Goal: Task Accomplishment & Management: Complete application form

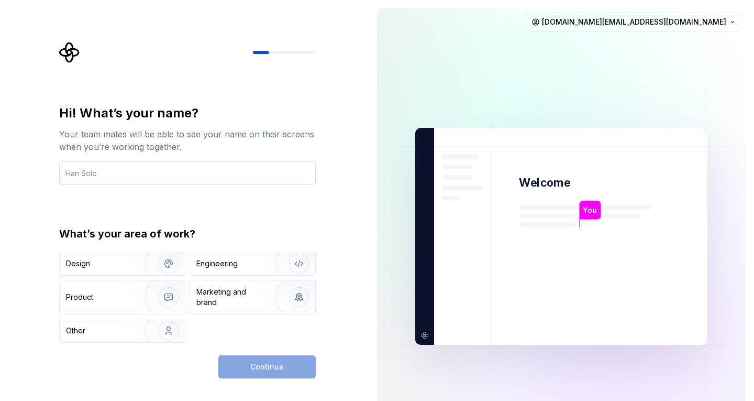
click at [236, 171] on input "text" at bounding box center [187, 172] width 257 height 23
type input "["
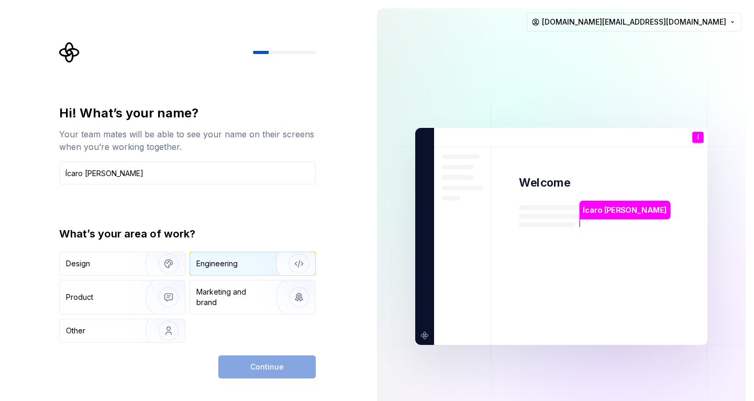
type input "Ícaro [PERSON_NAME]"
click at [251, 264] on div "Engineering" at bounding box center [237, 263] width 83 height 10
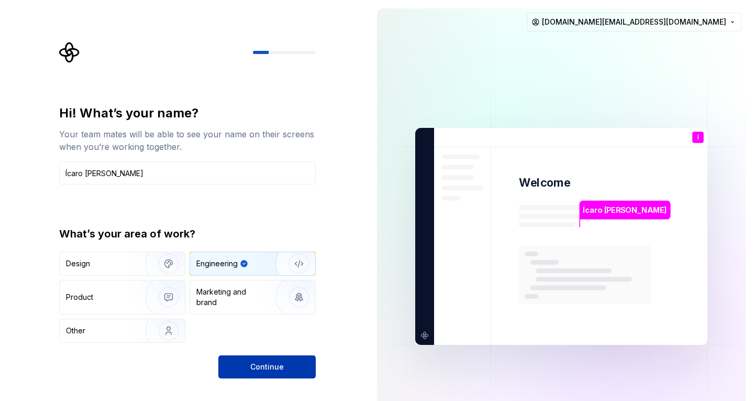
click at [274, 364] on span "Continue" at bounding box center [267, 366] width 34 height 10
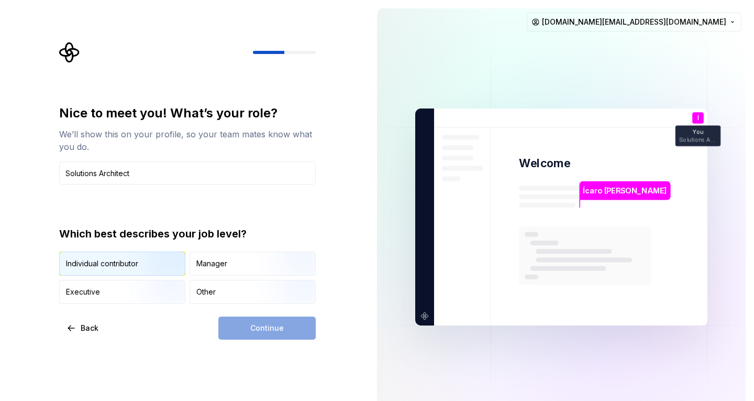
type input "Solutions Architect"
click at [156, 271] on img "button" at bounding box center [159, 276] width 67 height 70
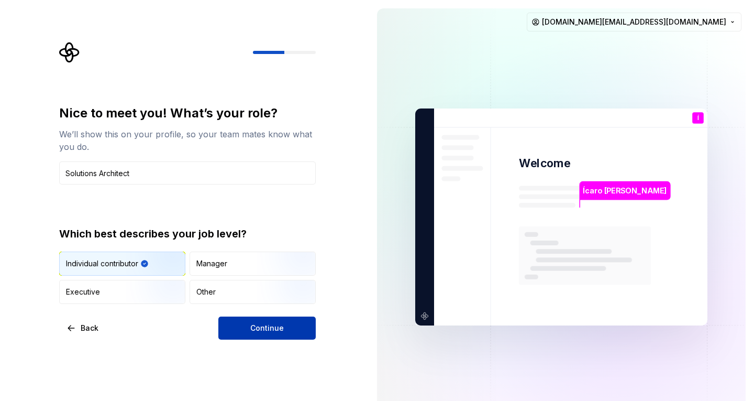
click at [251, 327] on span "Continue" at bounding box center [267, 328] width 34 height 10
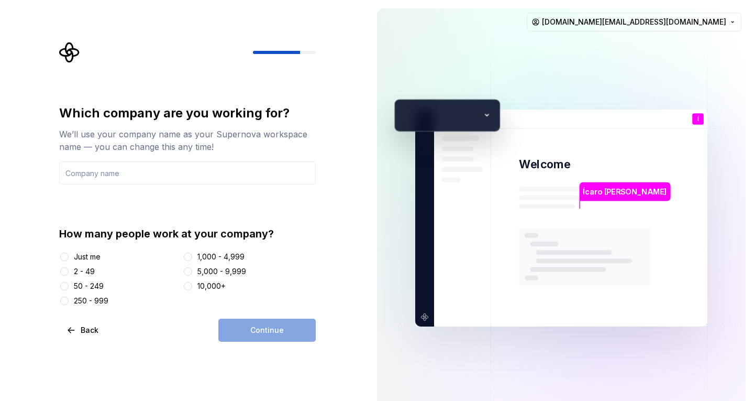
click at [84, 256] on div "Just me" at bounding box center [87, 256] width 27 height 10
click at [69, 256] on button "Just me" at bounding box center [64, 256] width 8 height 8
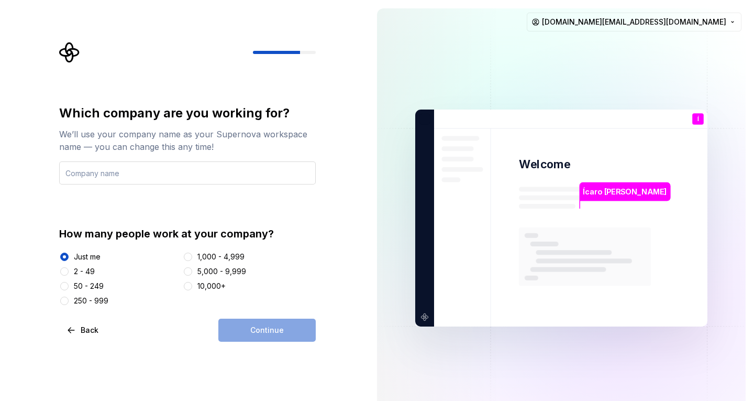
click at [120, 179] on input "text" at bounding box center [187, 172] width 257 height 23
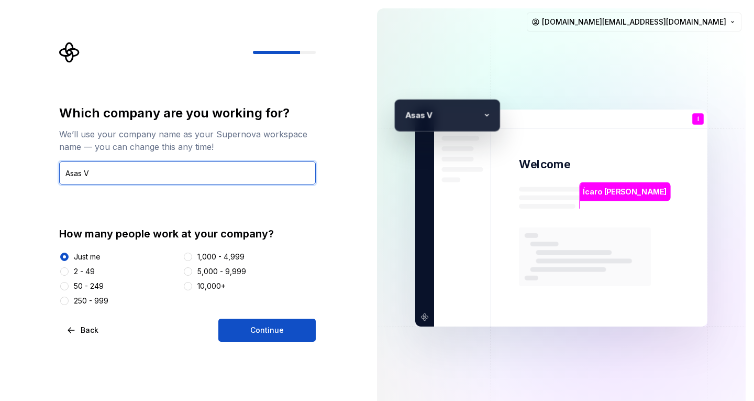
type input "Asas Virtuais"
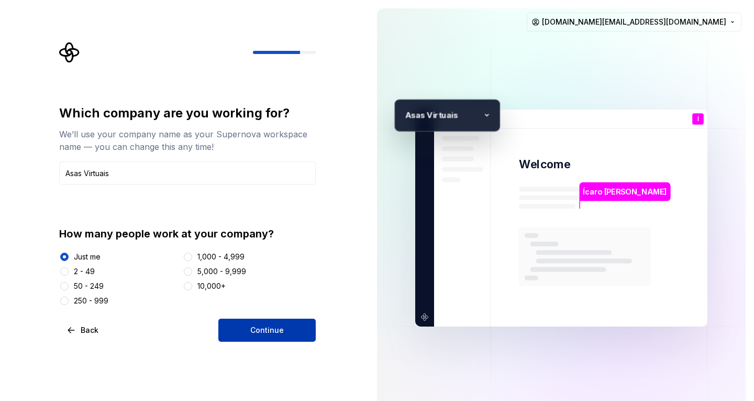
click at [272, 328] on span "Continue" at bounding box center [267, 330] width 34 height 10
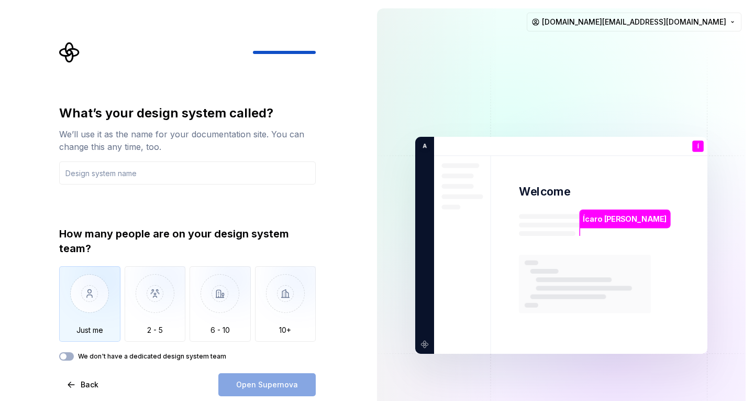
click at [73, 285] on img "button" at bounding box center [89, 301] width 61 height 70
click at [165, 147] on div "We’ll use it as the name for your documentation site. You can change this any t…" at bounding box center [187, 140] width 257 height 25
click at [178, 167] on input "text" at bounding box center [187, 172] width 257 height 23
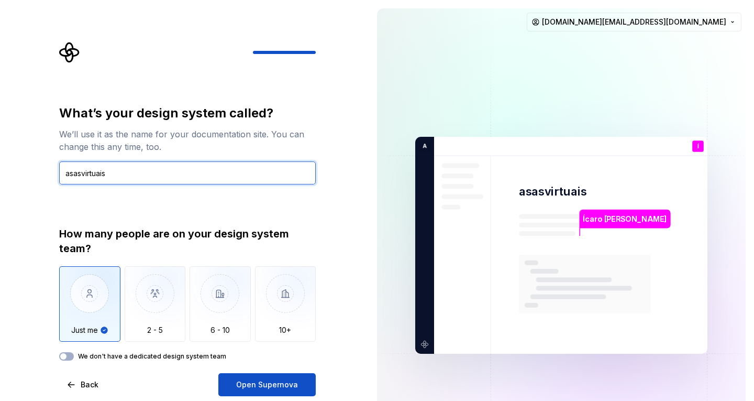
type input "asasvirtuais"
click at [183, 359] on label "We don't have a dedicated design system team" at bounding box center [152, 356] width 148 height 8
click at [74, 359] on button "We don't have a dedicated design system team" at bounding box center [66, 356] width 15 height 8
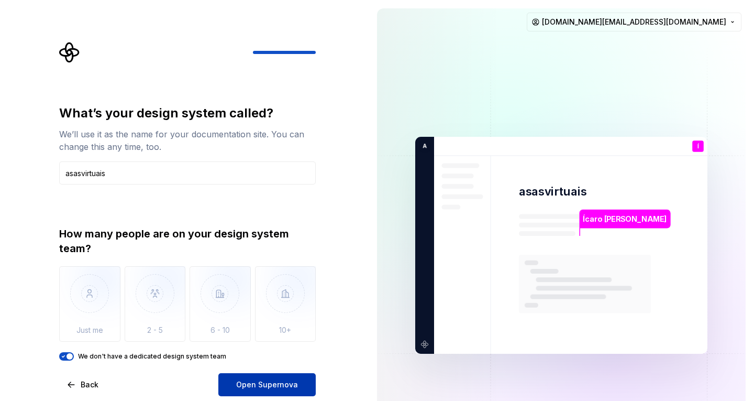
click at [232, 389] on button "Open Supernova" at bounding box center [266, 384] width 97 height 23
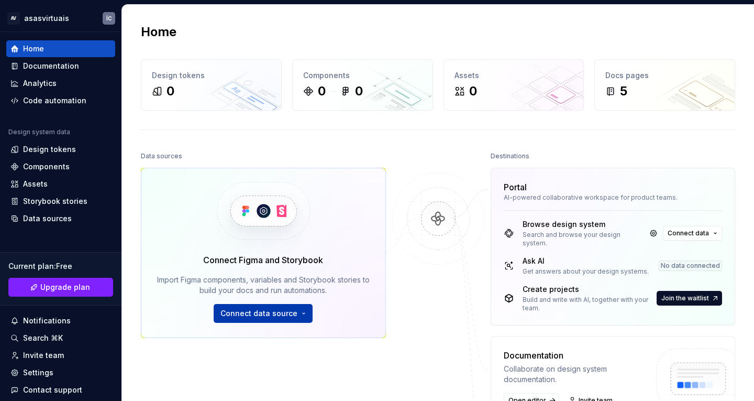
click at [295, 314] on button "Connect data source" at bounding box center [263, 313] width 99 height 19
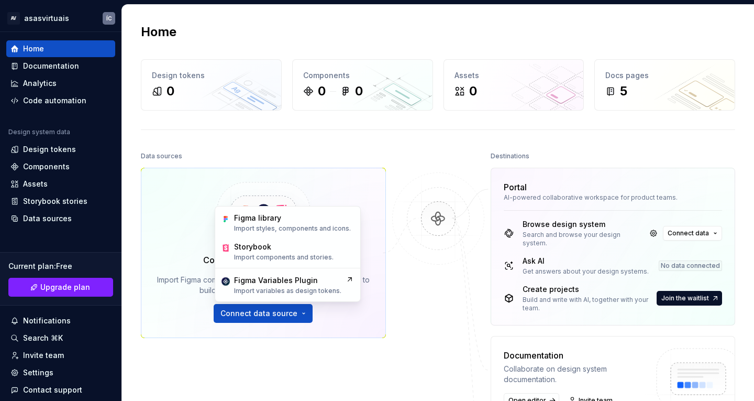
click at [145, 165] on div "Data sources Connect Figma and Storybook Import Figma components, variables and…" at bounding box center [263, 269] width 245 height 240
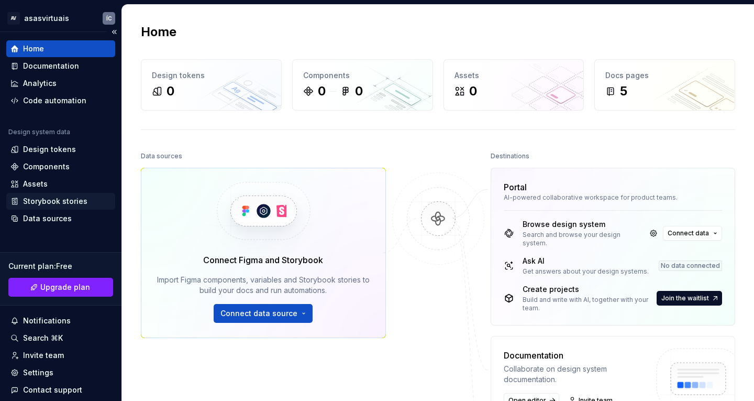
click at [85, 204] on div "Storybook stories" at bounding box center [55, 201] width 64 height 10
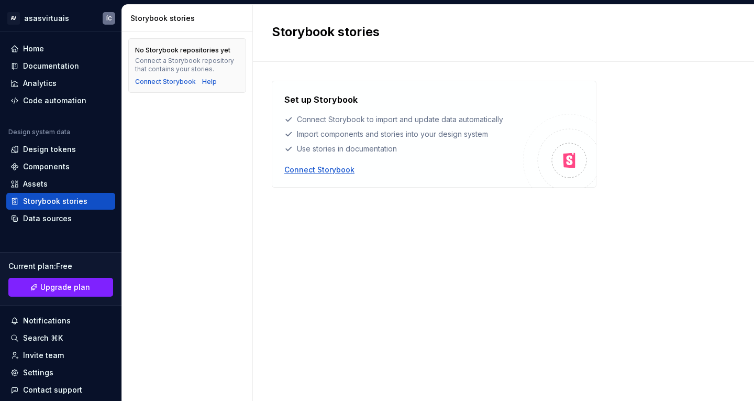
click at [340, 164] on div "Set up Storybook Connect Storybook to import and update data automatically Impo…" at bounding box center [403, 134] width 239 height 82
click at [342, 169] on div "Connect Storybook" at bounding box center [319, 169] width 70 height 10
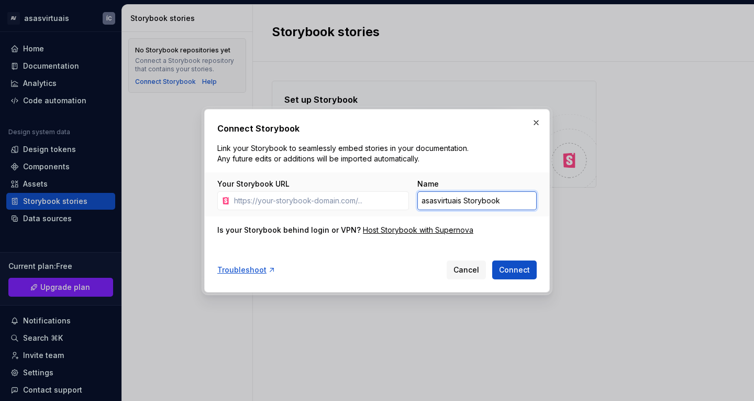
click at [467, 199] on input "asasvirtuais Storybook" at bounding box center [476, 200] width 119 height 19
click at [474, 265] on span "Cancel" at bounding box center [466, 269] width 26 height 10
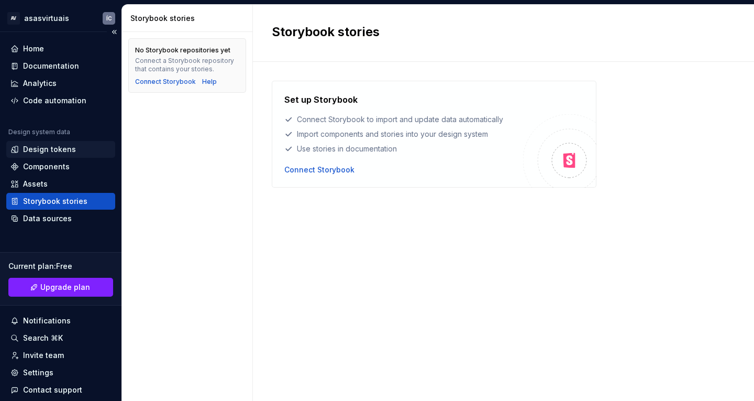
click at [63, 148] on div "Design tokens" at bounding box center [49, 149] width 53 height 10
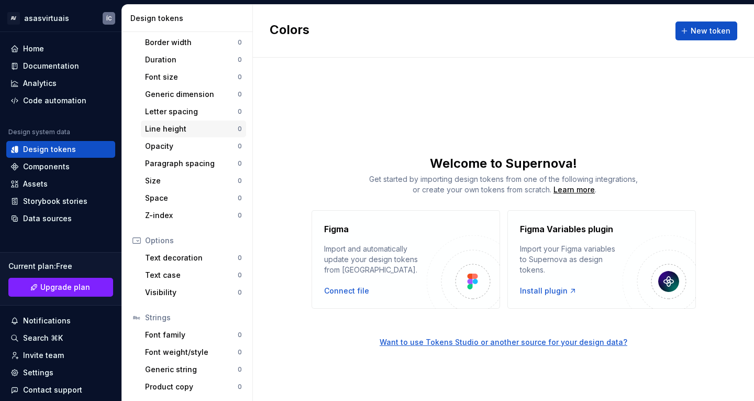
scroll to position [173, 0]
click at [60, 98] on div "Code automation" at bounding box center [54, 100] width 63 height 10
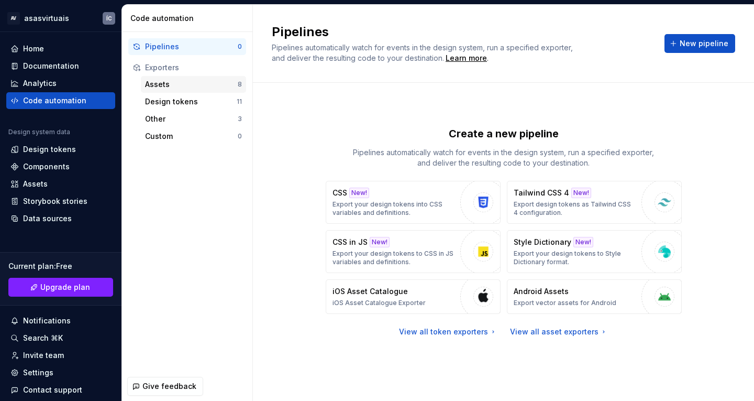
click at [176, 82] on div "Assets" at bounding box center [191, 84] width 93 height 10
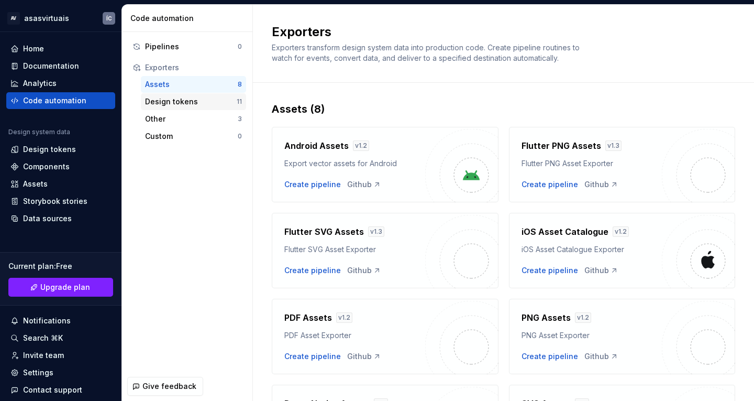
click at [178, 100] on div "Design tokens" at bounding box center [191, 101] width 92 height 10
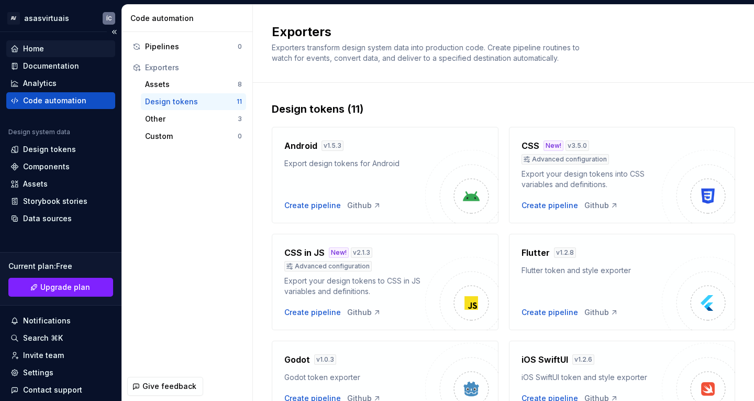
click at [62, 48] on div "Home" at bounding box center [60, 48] width 101 height 10
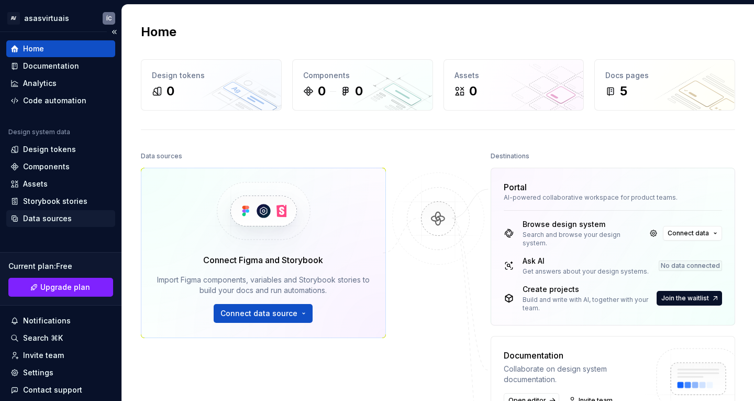
click at [75, 223] on div "Data sources" at bounding box center [60, 218] width 101 height 10
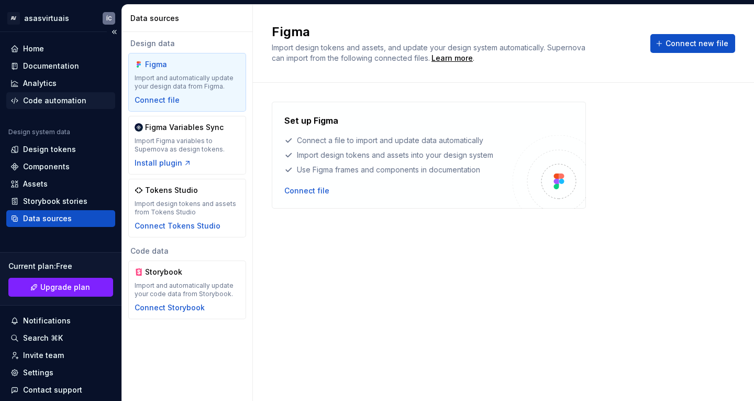
click at [62, 99] on div "Code automation" at bounding box center [54, 100] width 63 height 10
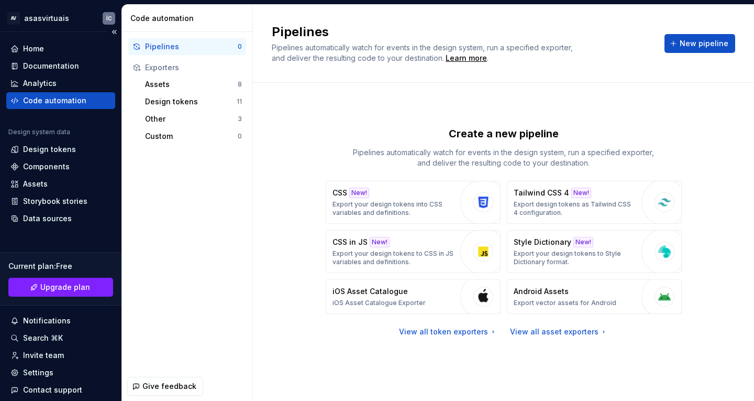
click at [27, 36] on div "Home Documentation Analytics Code automation Design system data Design tokens C…" at bounding box center [60, 228] width 121 height 392
click at [36, 47] on div "Home" at bounding box center [33, 48] width 21 height 10
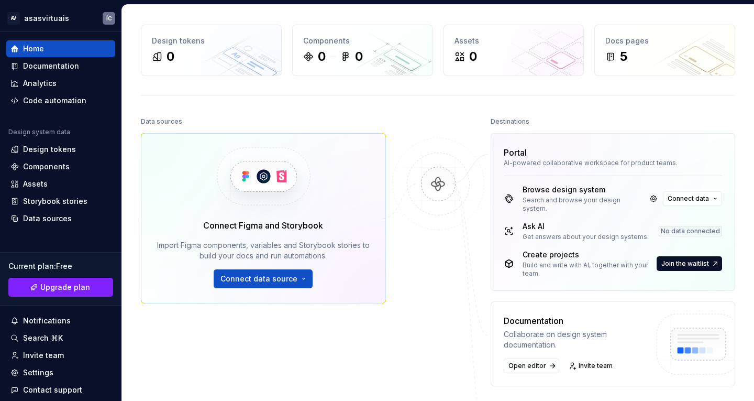
scroll to position [105, 0]
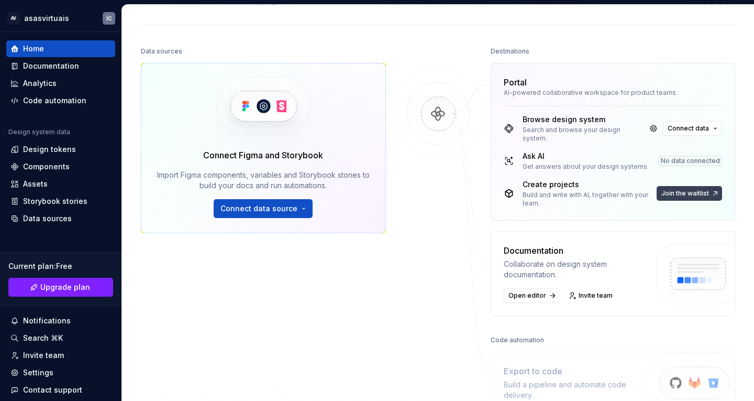
click at [682, 189] on span "Join the waitlist" at bounding box center [685, 193] width 48 height 8
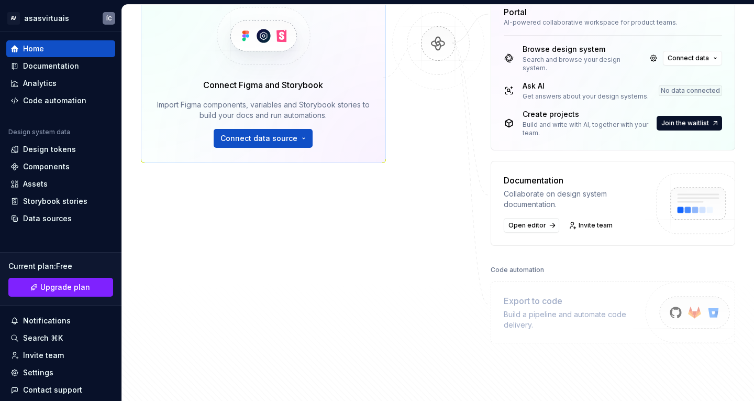
scroll to position [157, 0]
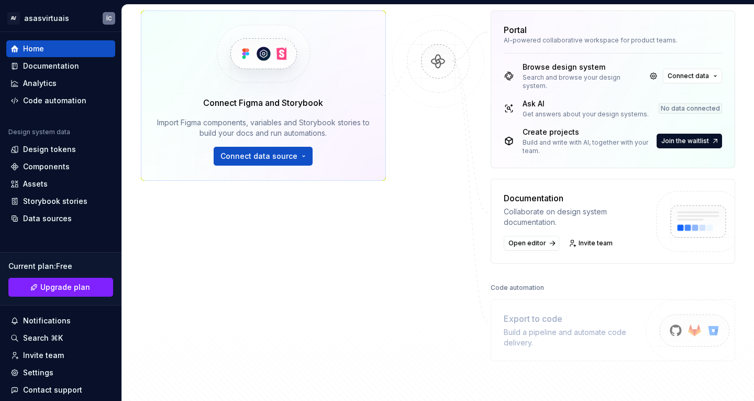
click at [678, 141] on div "Create projects Build and write with AI, together with your team. Join the wait…" at bounding box center [613, 141] width 219 height 28
click at [678, 139] on button "Join the waitlist" at bounding box center [689, 141] width 65 height 15
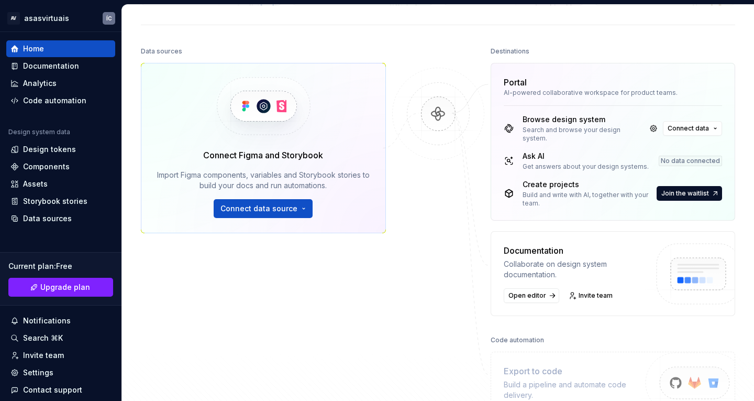
scroll to position [52, 0]
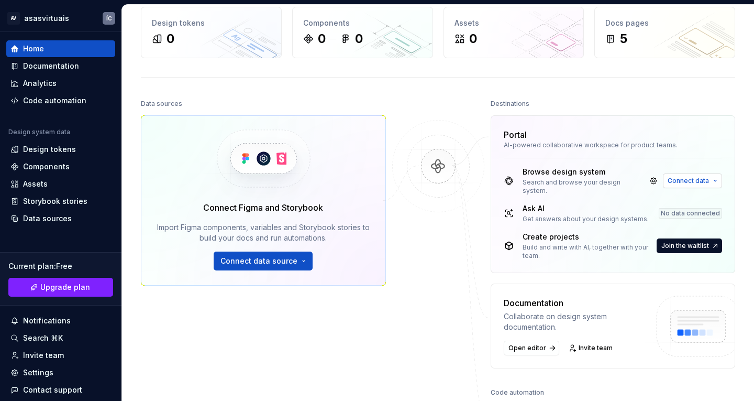
click at [676, 173] on button "Connect data" at bounding box center [692, 180] width 59 height 15
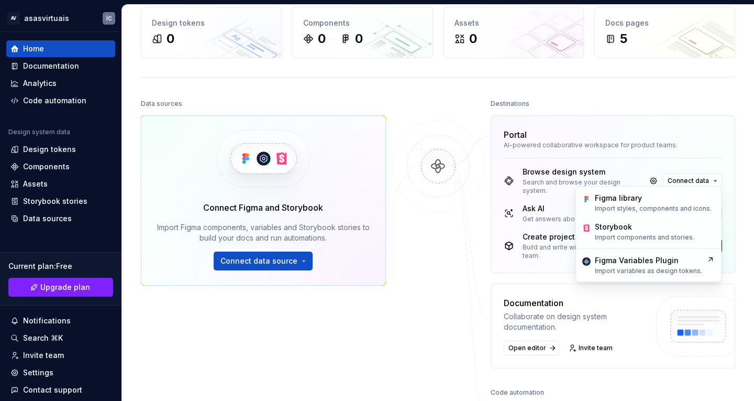
click at [632, 148] on div "AI-powered collaborative workspace for product teams." at bounding box center [613, 145] width 219 height 8
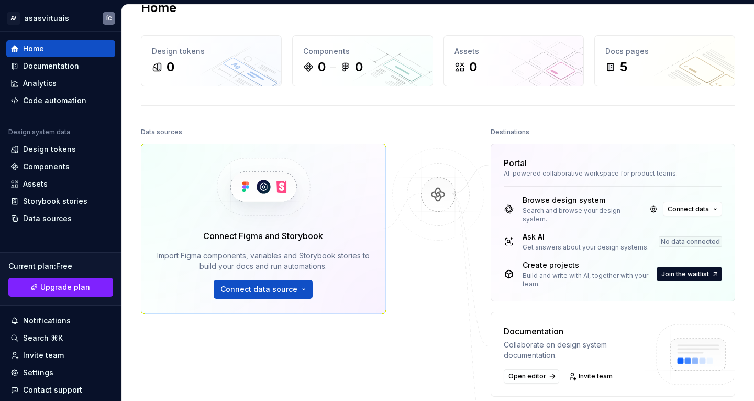
scroll to position [0, 0]
